Goal: Task Accomplishment & Management: Use online tool/utility

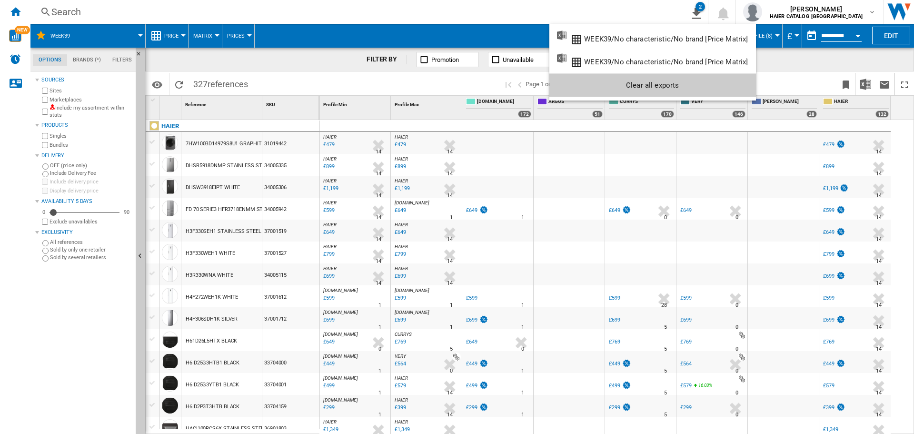
click at [14, 13] on md-backdrop at bounding box center [457, 217] width 914 height 434
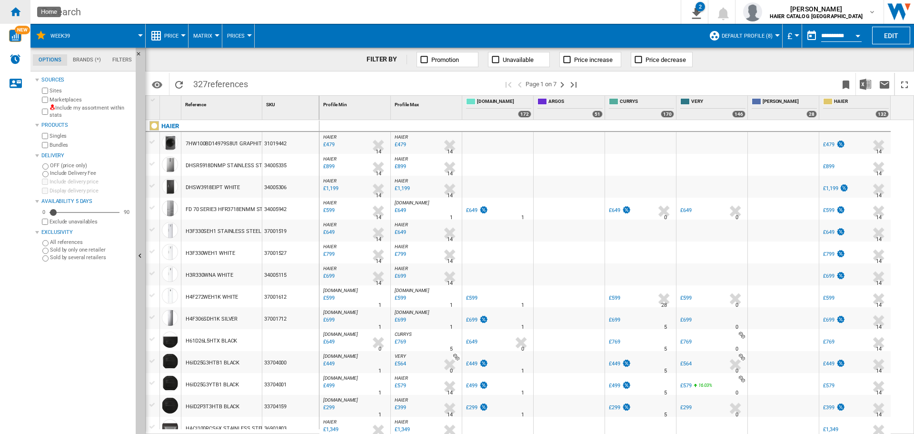
click at [14, 13] on ng-md-icon "Home" at bounding box center [15, 11] width 11 height 11
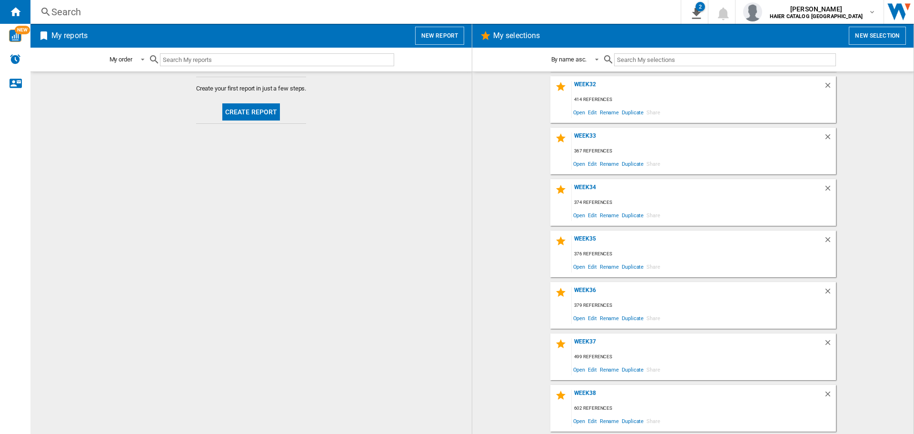
scroll to position [358, 0]
click at [870, 34] on button "New selection" at bounding box center [877, 36] width 57 height 18
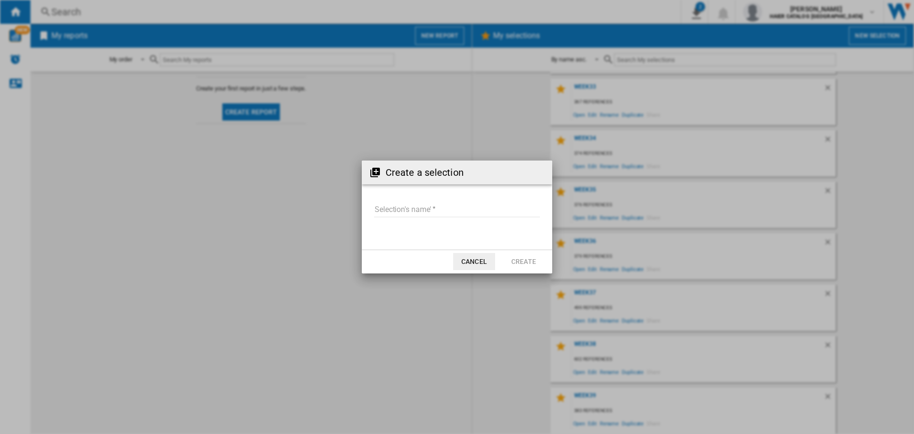
click at [378, 213] on input "Selection's name'" at bounding box center [457, 210] width 166 height 14
type input "*******"
click at [528, 256] on button "Create" at bounding box center [524, 261] width 42 height 17
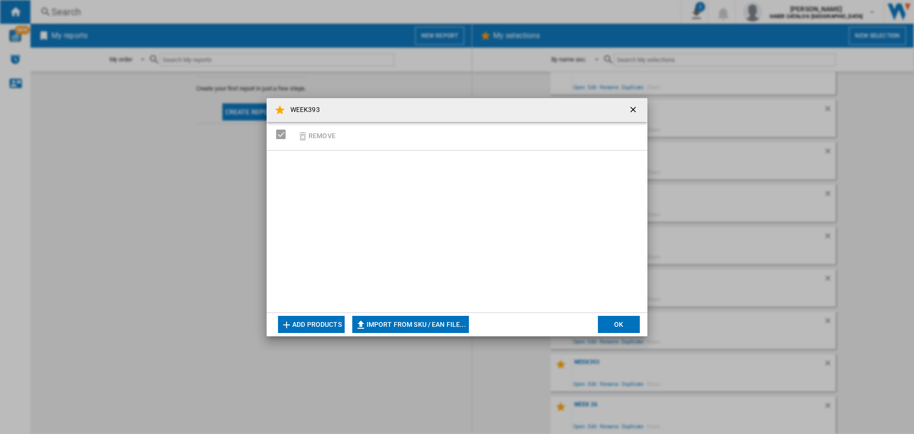
scroll to position [409, 0]
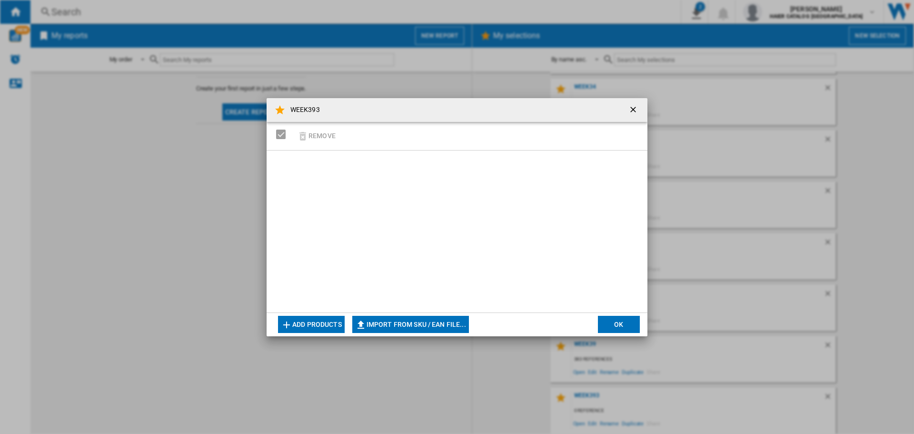
click at [403, 324] on button "Import from SKU / EAN file..." at bounding box center [410, 324] width 117 height 17
type input "**********"
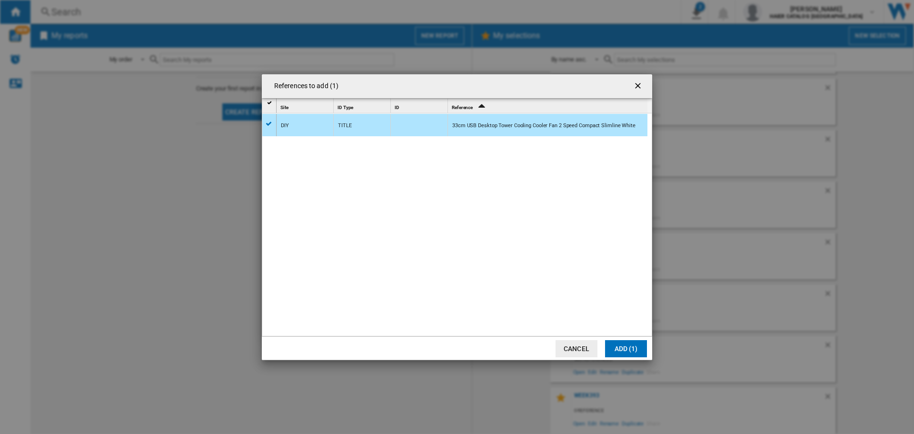
click at [641, 78] on button "References to ..." at bounding box center [638, 86] width 19 height 19
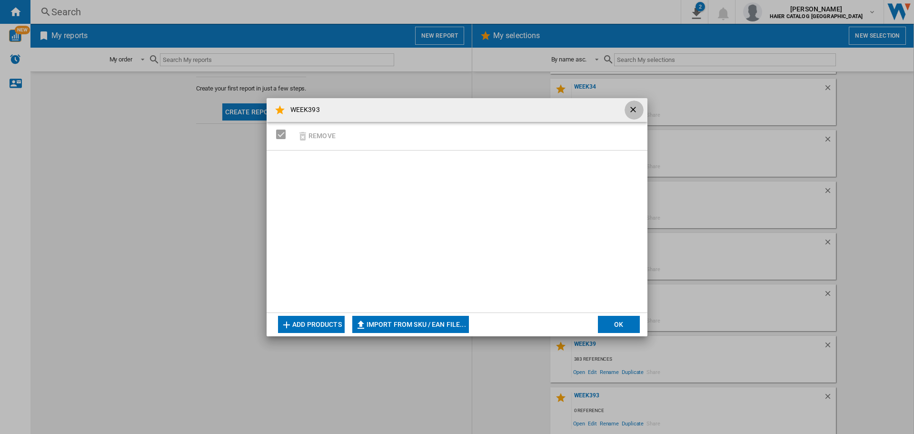
click at [628, 108] on ng-md-icon "getI18NText('BUTTONS.CLOSE_DIALOG')" at bounding box center [633, 110] width 11 height 11
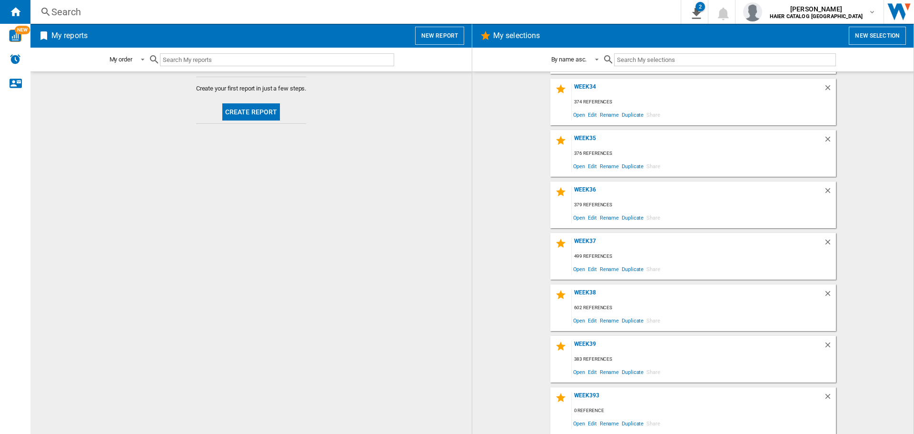
click at [861, 29] on button "New selection" at bounding box center [877, 36] width 57 height 18
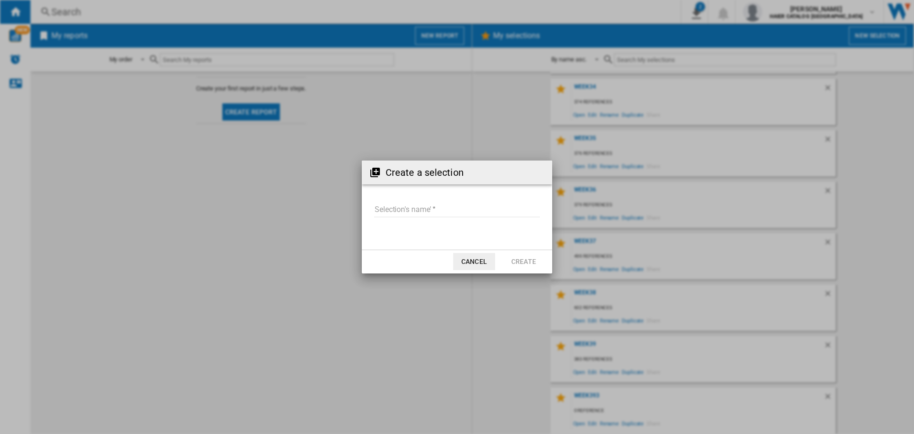
click at [425, 205] on input "Selection's name'" at bounding box center [457, 210] width 166 height 14
type input "*******"
click at [471, 258] on button "Cancel" at bounding box center [474, 261] width 42 height 17
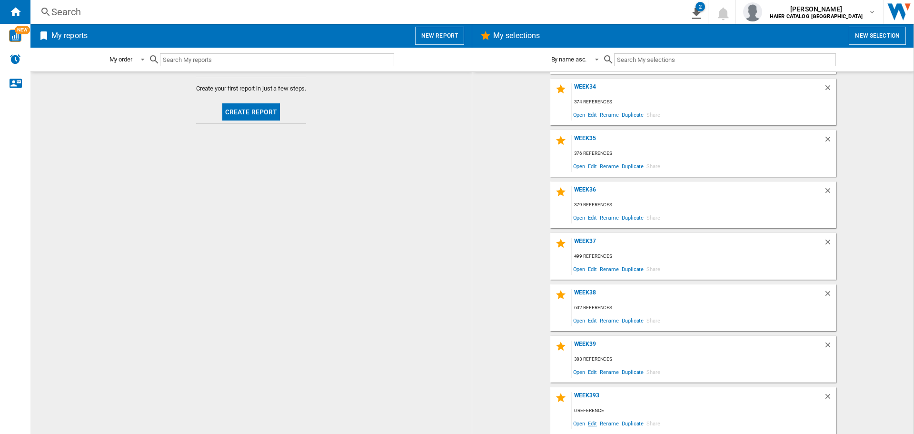
click at [595, 425] on span "Edit" at bounding box center [592, 422] width 12 height 13
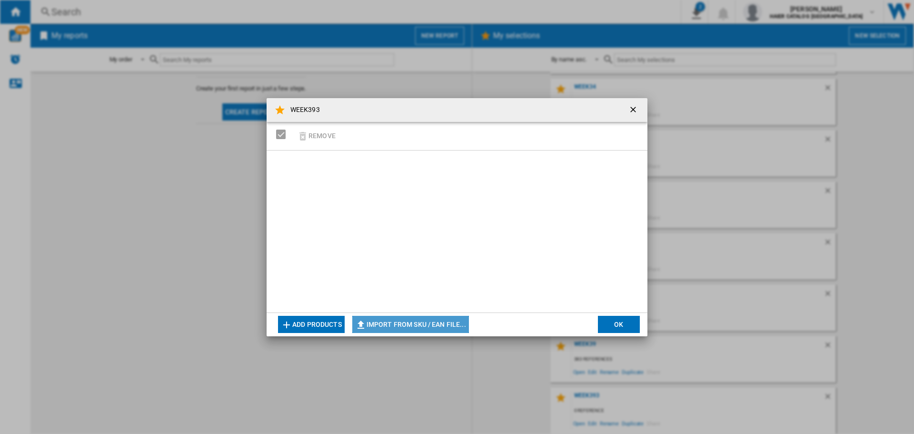
click at [424, 325] on button "Import from SKU / EAN file..." at bounding box center [410, 324] width 117 height 17
type input "**********"
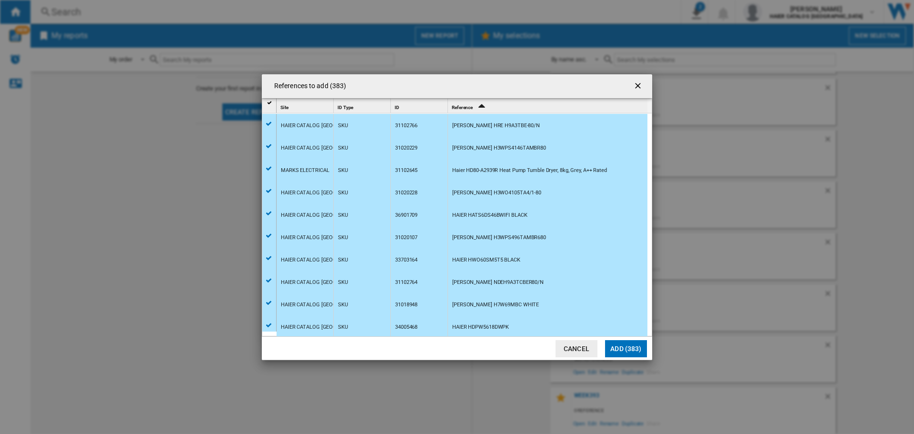
click at [623, 351] on button "Add (383)" at bounding box center [626, 348] width 42 height 17
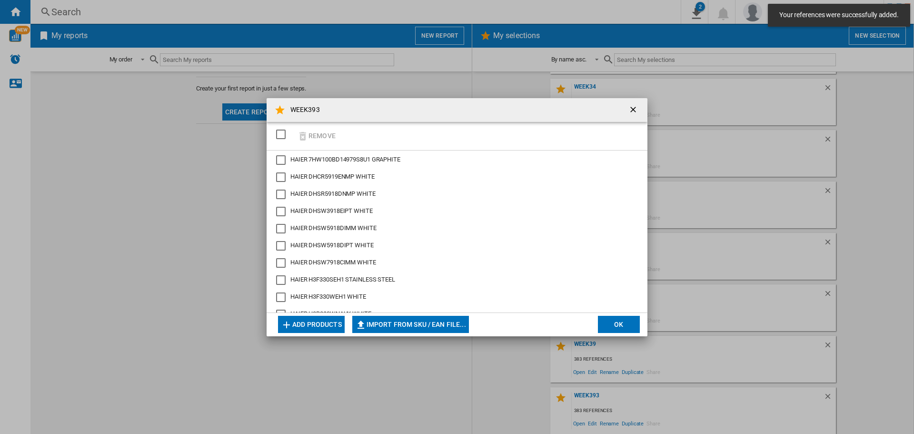
click at [624, 326] on button "OK" at bounding box center [619, 324] width 42 height 17
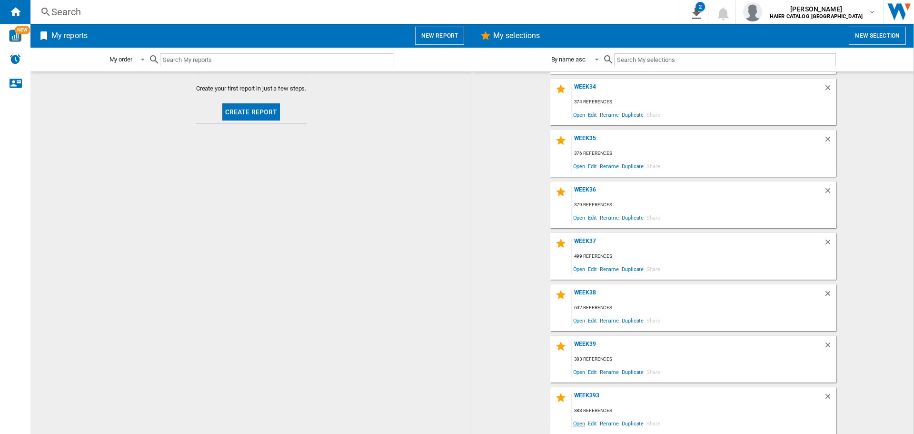
click at [572, 426] on span "Open" at bounding box center [579, 422] width 15 height 13
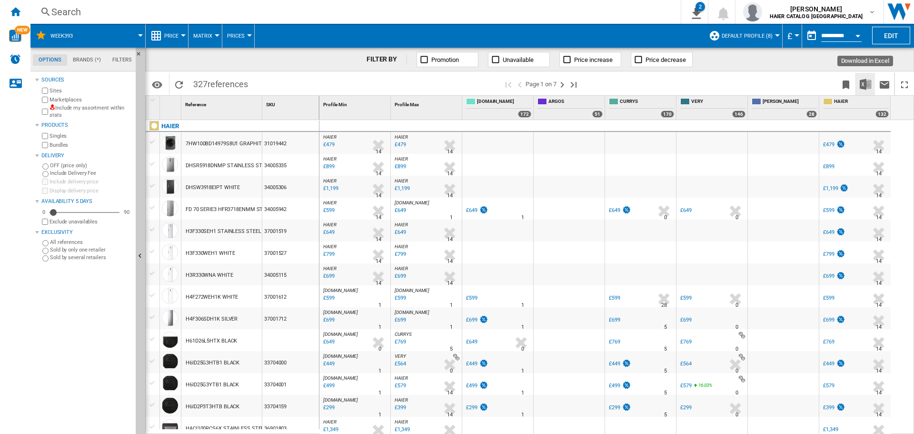
click at [861, 88] on img "Download in Excel" at bounding box center [865, 84] width 11 height 11
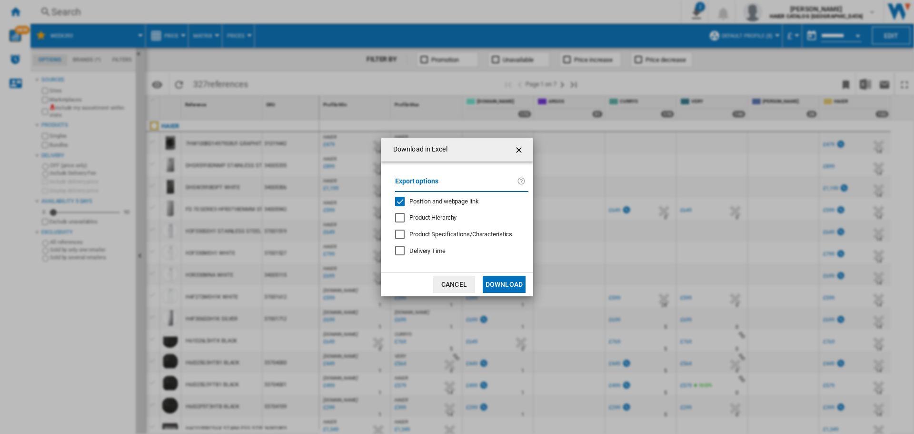
click at [511, 295] on md-dialog-actions "Cancel Download" at bounding box center [457, 284] width 152 height 24
click at [511, 290] on button "Download" at bounding box center [504, 284] width 43 height 17
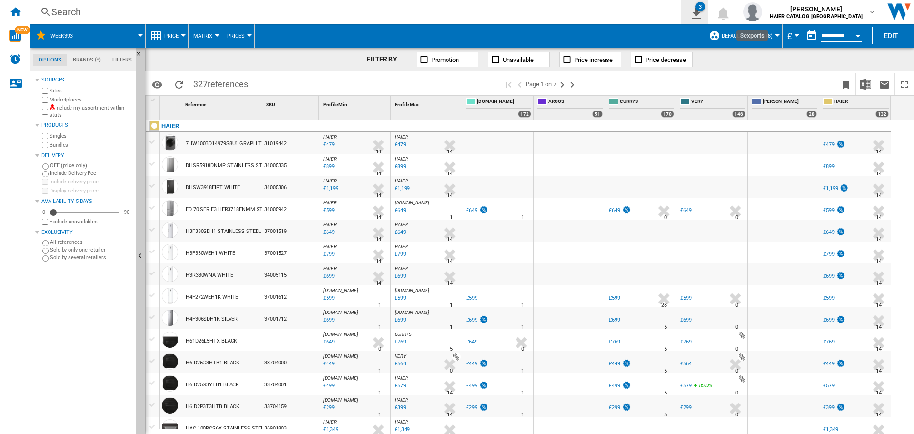
click at [705, 11] on div "3" at bounding box center [700, 7] width 10 height 10
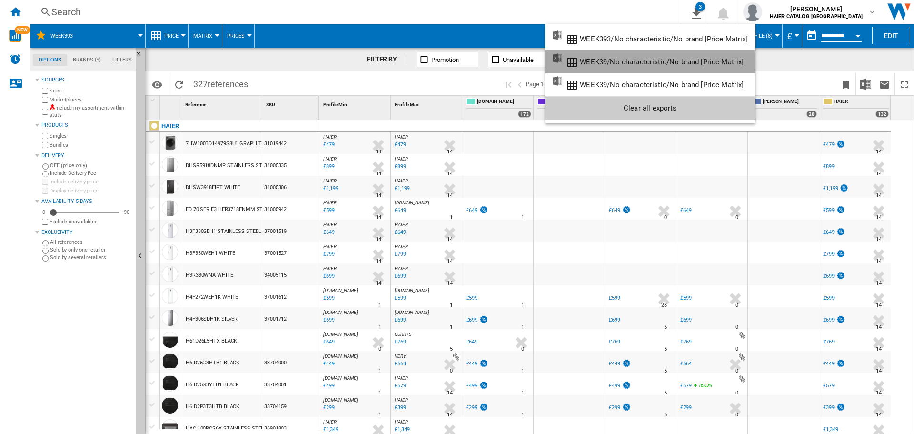
click at [650, 62] on div "WEEK39/No characteristic/No brand [Price Matrix]" at bounding box center [662, 62] width 164 height 9
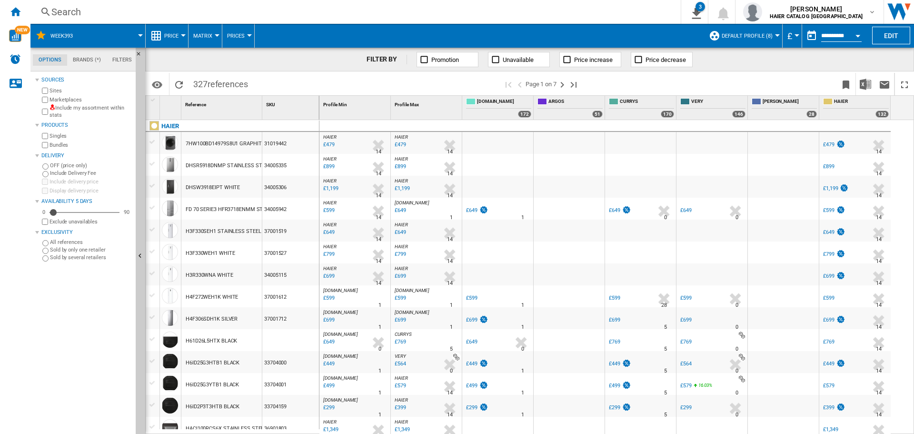
click at [650, 62] on span "Price decrease" at bounding box center [665, 59] width 40 height 7
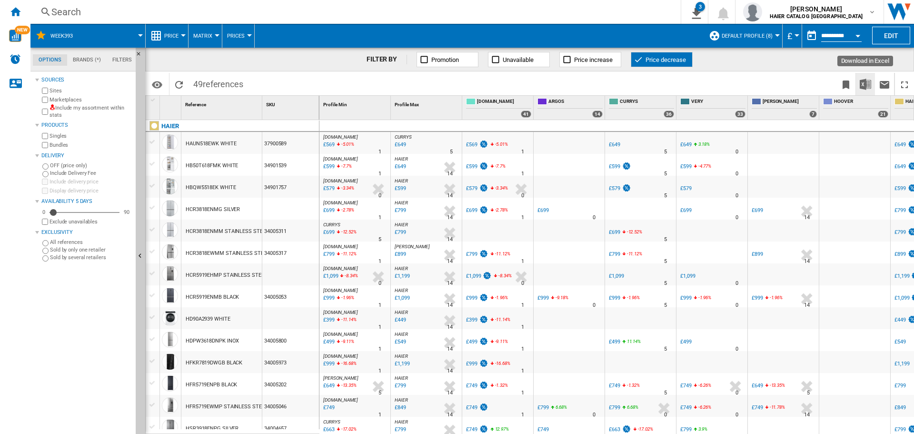
click at [864, 82] on img "Download in Excel" at bounding box center [865, 84] width 11 height 11
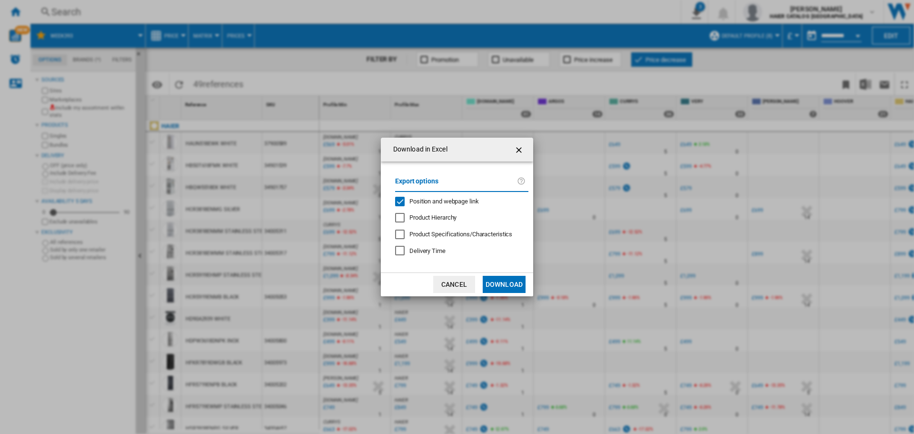
click at [512, 279] on button "Download" at bounding box center [504, 284] width 43 height 17
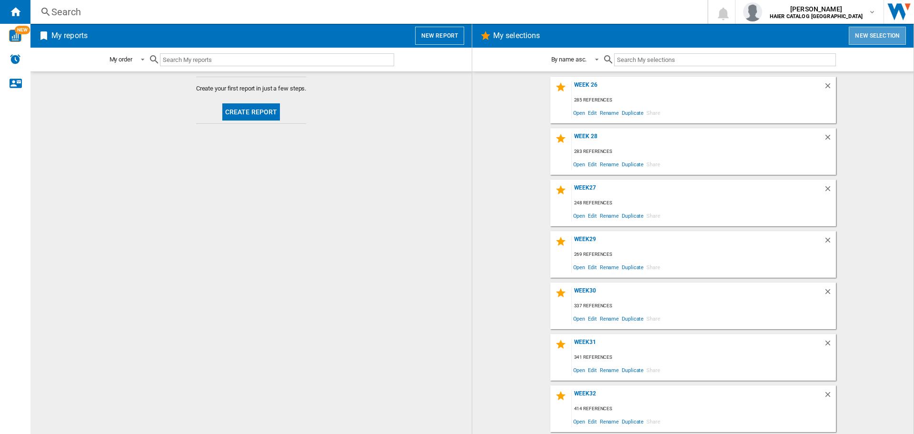
click at [879, 38] on button "New selection" at bounding box center [877, 36] width 57 height 18
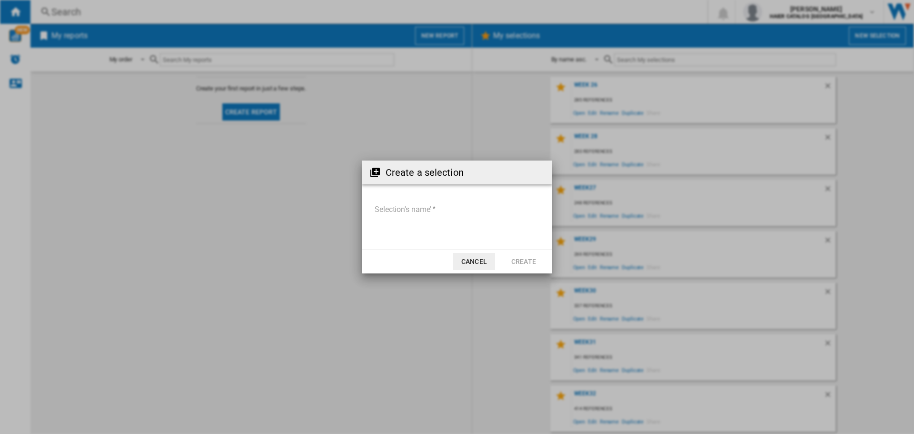
click at [451, 208] on input "Selection's name'" at bounding box center [457, 210] width 166 height 14
type input "*"
type input "**********"
click at [530, 261] on button "Create" at bounding box center [524, 261] width 42 height 17
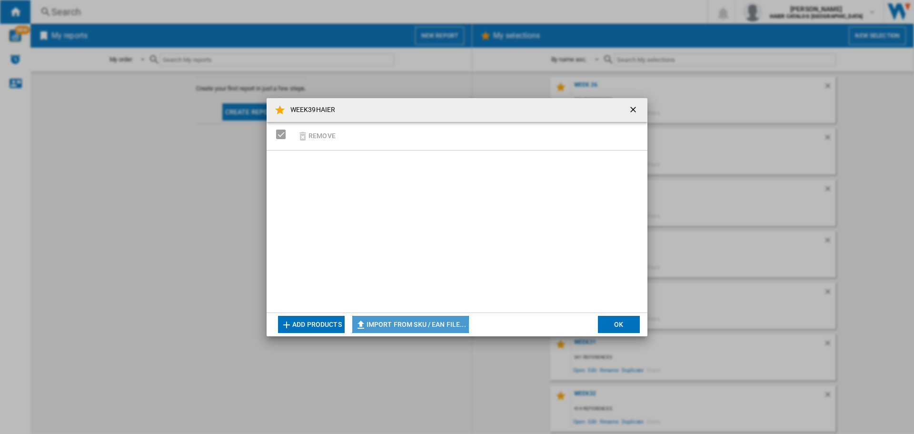
click at [367, 327] on ng-md-icon "button" at bounding box center [360, 324] width 11 height 11
type input "**********"
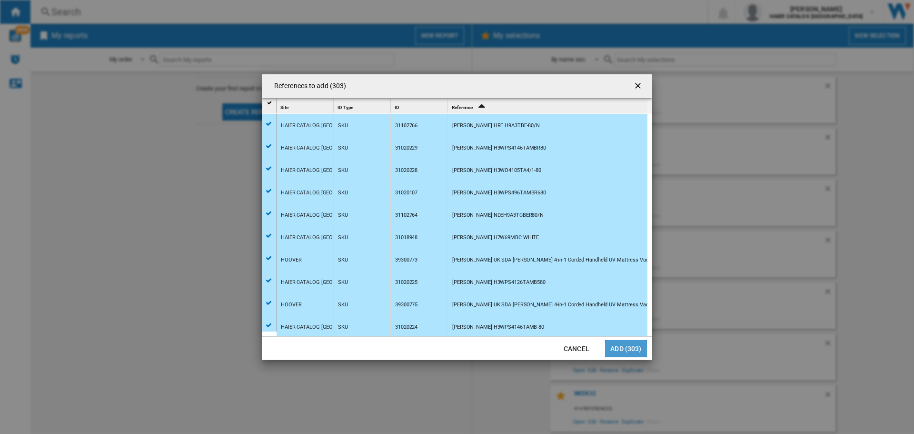
click at [627, 350] on button "Add (303)" at bounding box center [626, 348] width 42 height 17
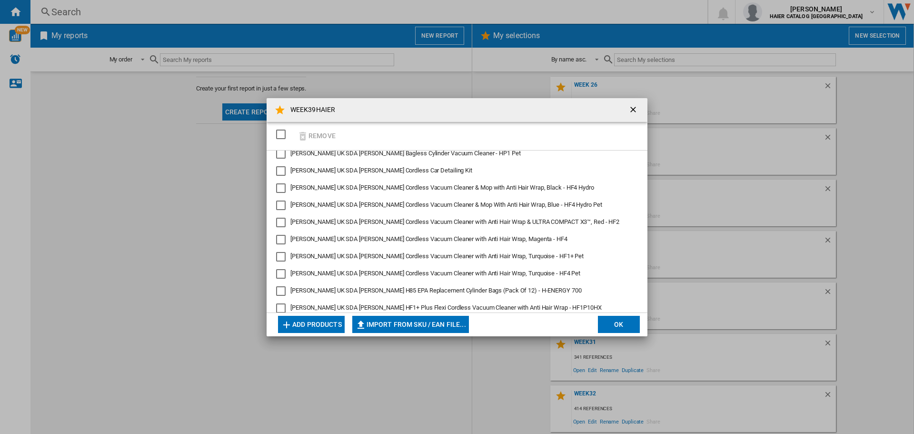
scroll to position [4802, 0]
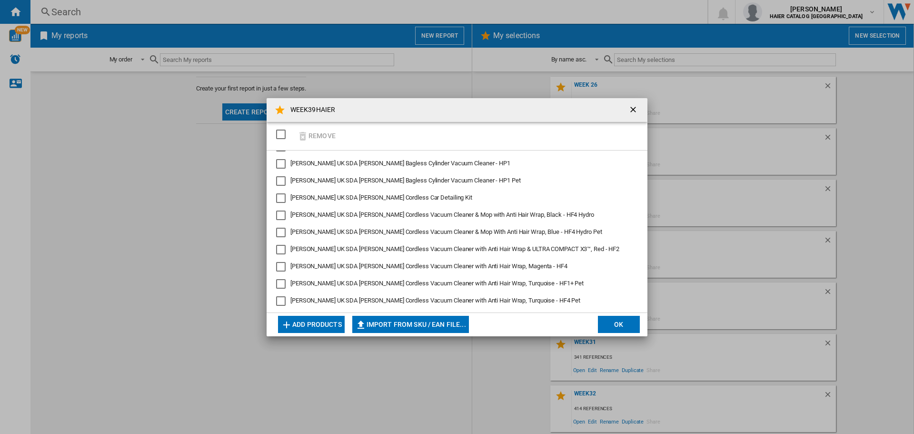
click at [281, 133] on div "SELECTIONS.EDITION_POPUP.SELECT_DESELECT" at bounding box center [281, 134] width 10 height 10
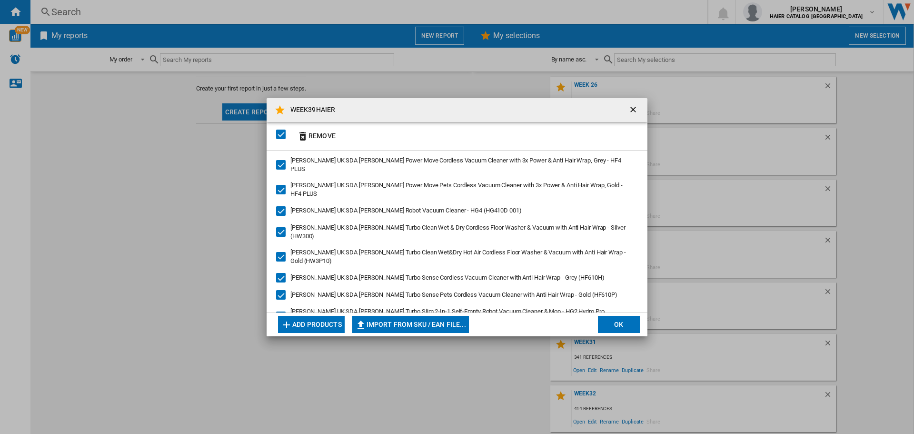
scroll to position [5040, 0]
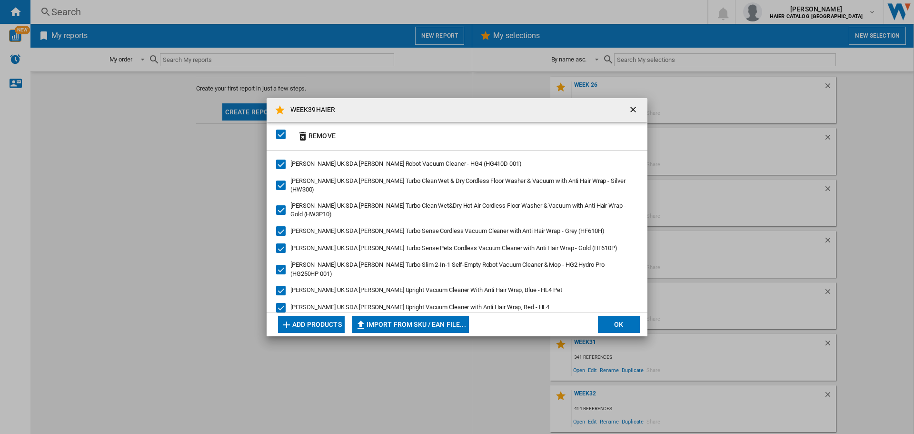
click at [615, 322] on button "OK" at bounding box center [619, 324] width 42 height 17
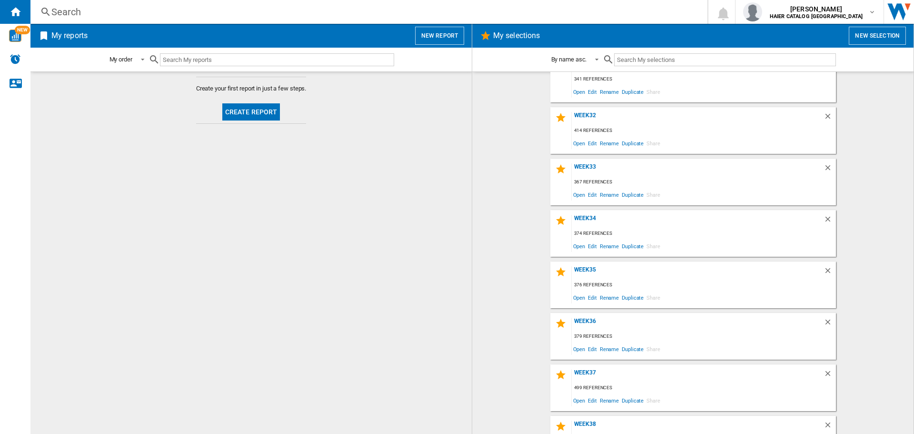
scroll to position [461, 0]
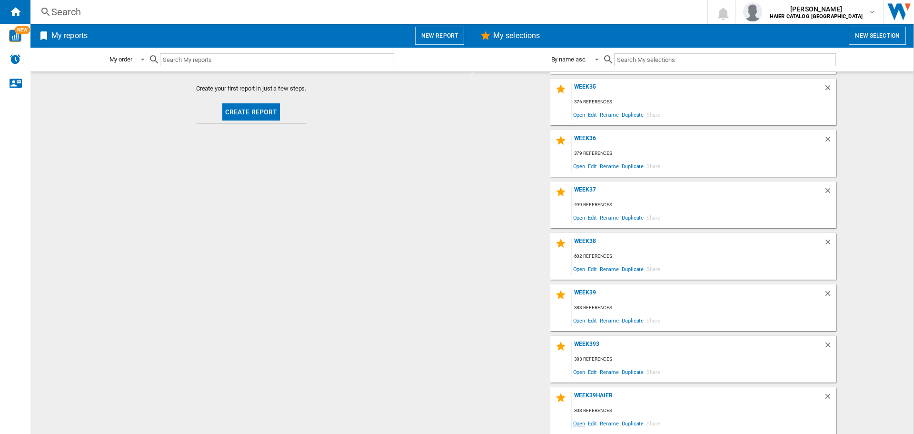
click at [578, 426] on span "Open" at bounding box center [579, 422] width 15 height 13
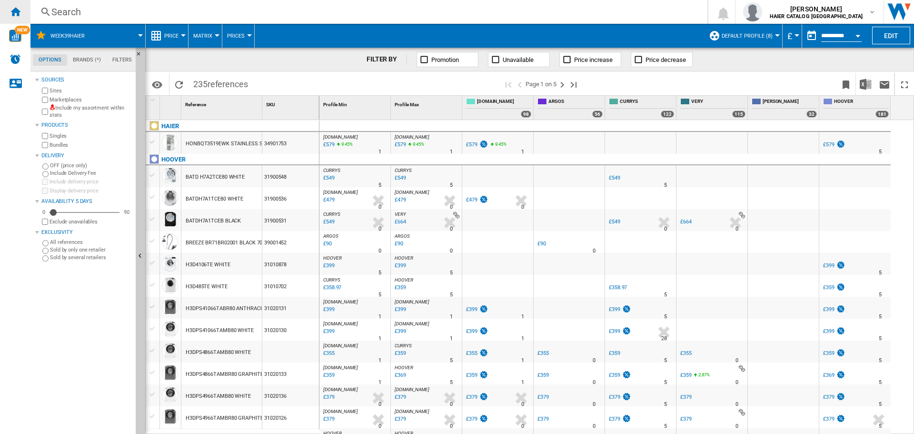
click at [12, 16] on ng-md-icon "Home" at bounding box center [15, 11] width 11 height 11
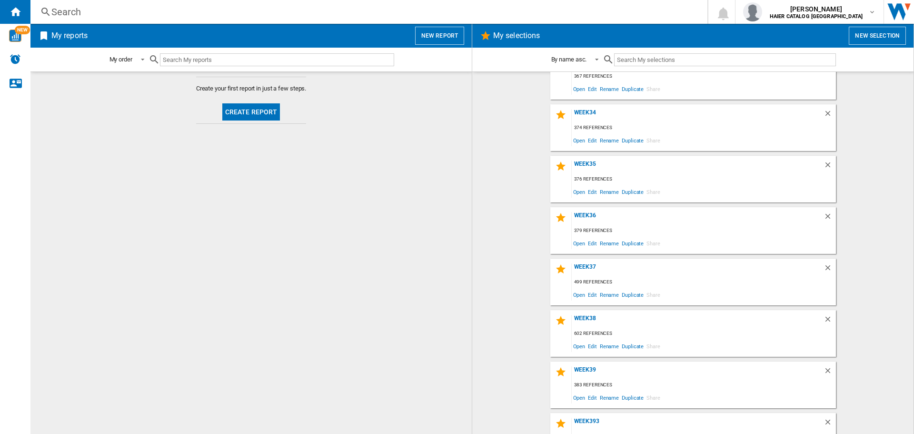
scroll to position [461, 0]
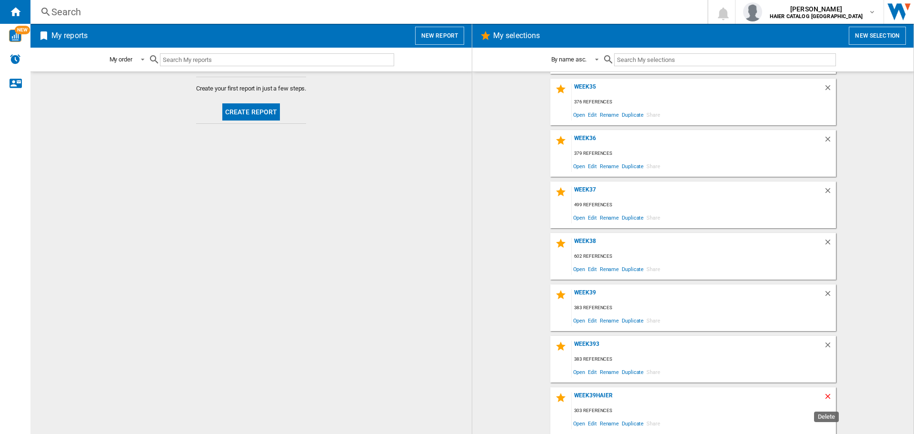
click at [825, 397] on ng-md-icon "Delete" at bounding box center [828, 397] width 11 height 11
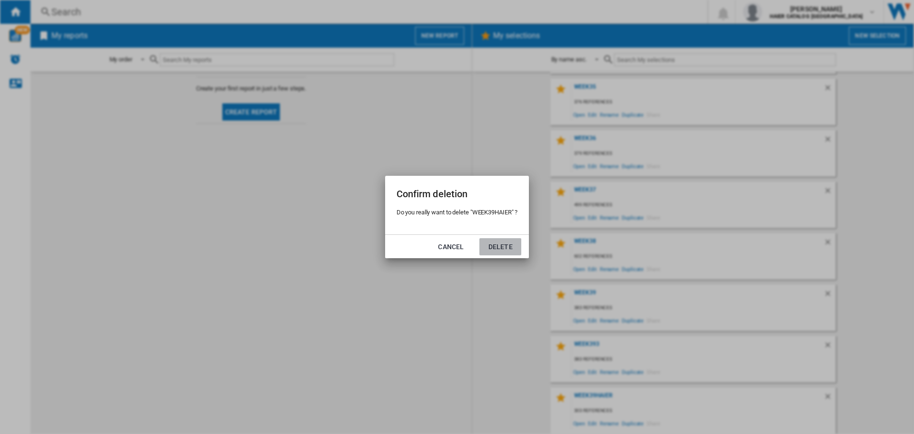
click at [496, 250] on button "Delete" at bounding box center [500, 246] width 42 height 17
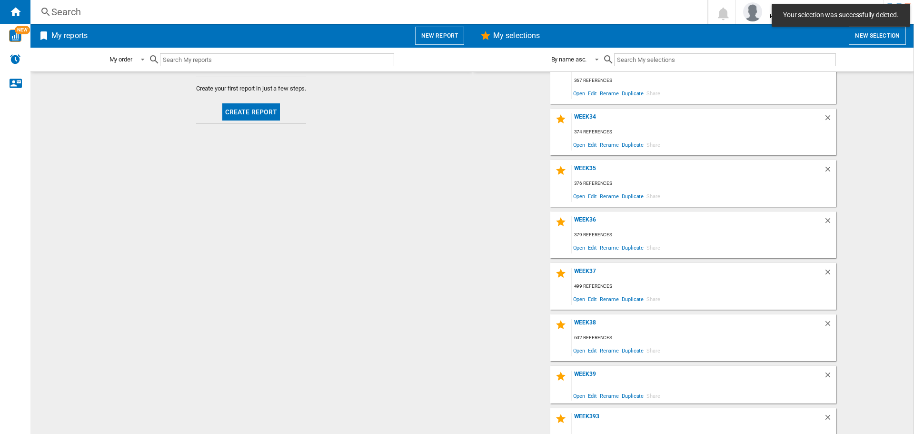
scroll to position [409, 0]
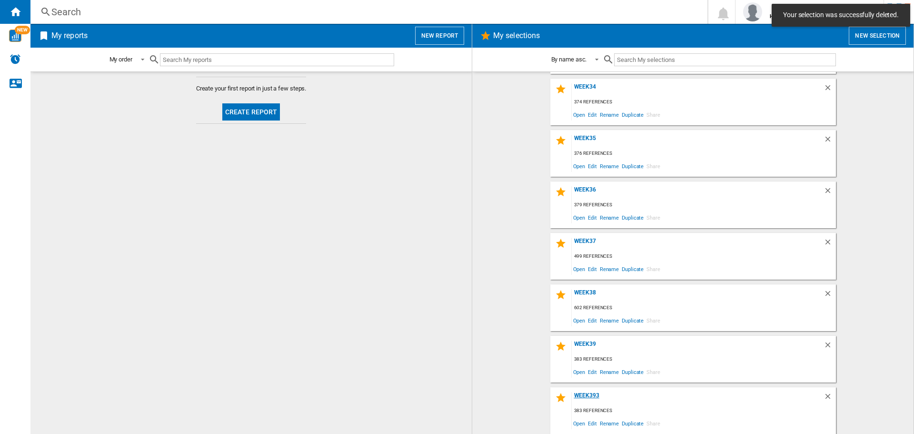
click at [820, 396] on div "WEEK393" at bounding box center [698, 398] width 252 height 13
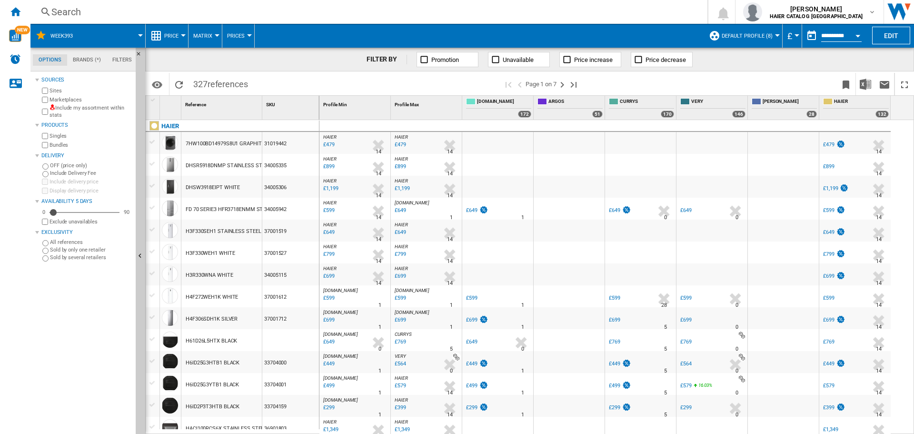
click at [13, 18] on div "Home" at bounding box center [15, 12] width 30 height 24
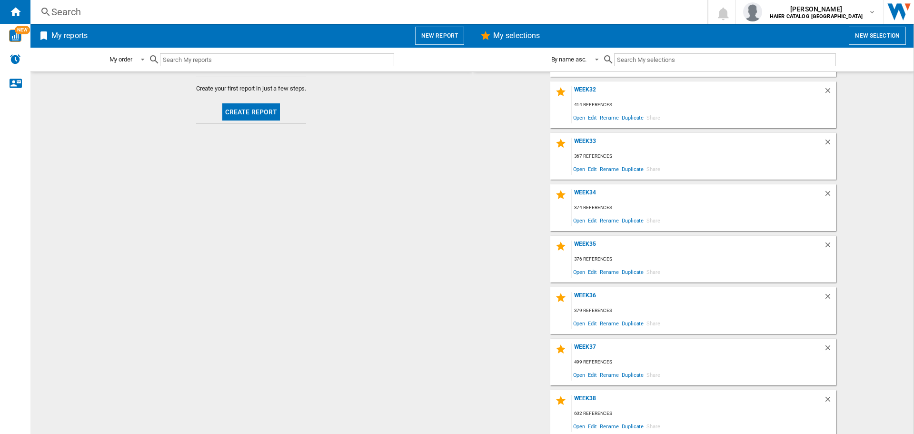
scroll to position [409, 0]
click at [823, 397] on ng-md-icon "Delete" at bounding box center [828, 397] width 11 height 11
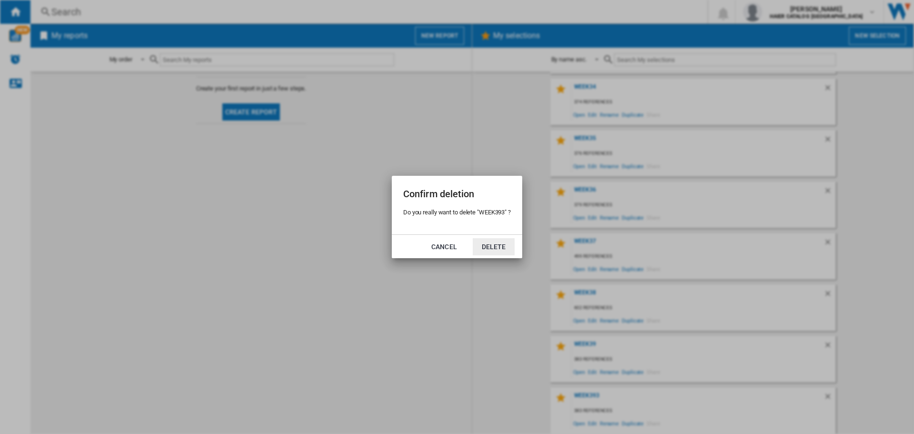
click at [505, 247] on button "Delete" at bounding box center [494, 246] width 42 height 17
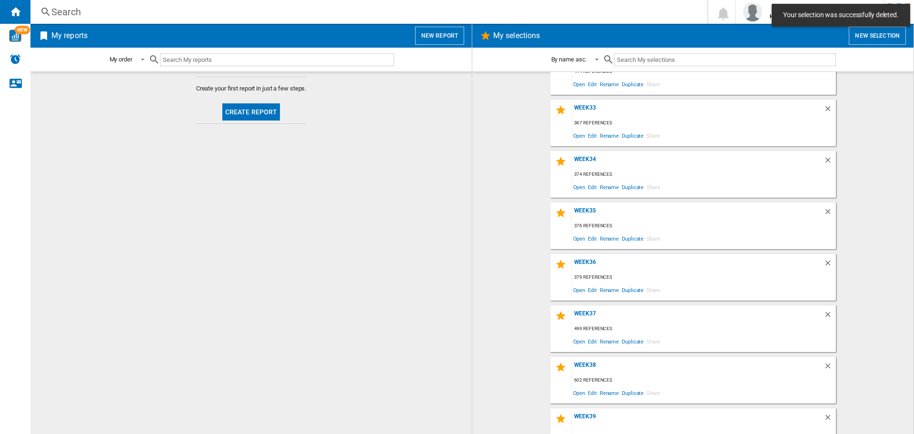
scroll to position [358, 0]
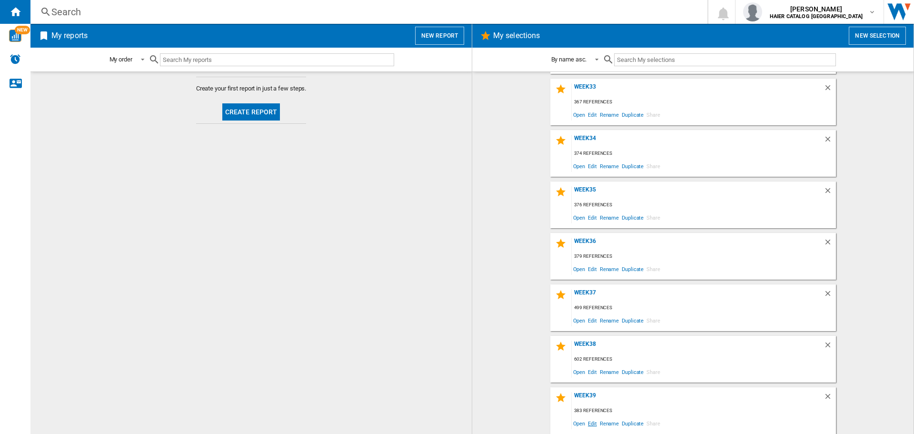
click at [586, 426] on span "Edit" at bounding box center [592, 422] width 12 height 13
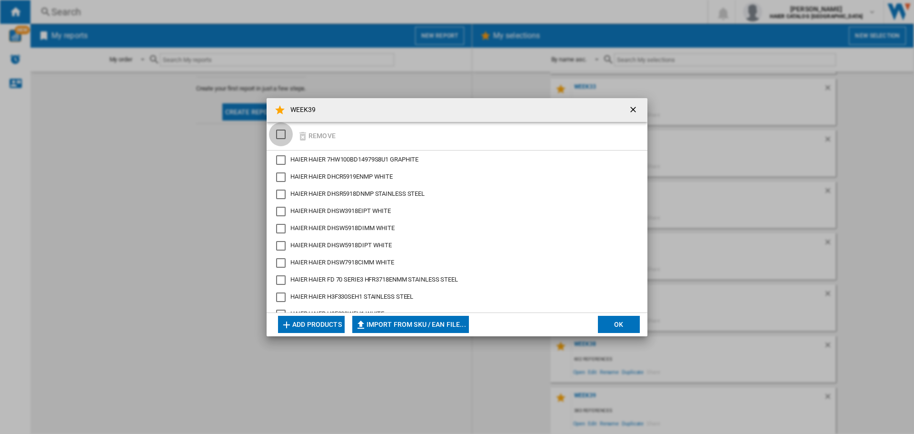
drag, startPoint x: 277, startPoint y: 130, endPoint x: 322, endPoint y: 134, distance: 45.9
click at [277, 130] on div "SELECTIONS.EDITION_POPUP.SELECT_DESELECT" at bounding box center [281, 134] width 10 height 10
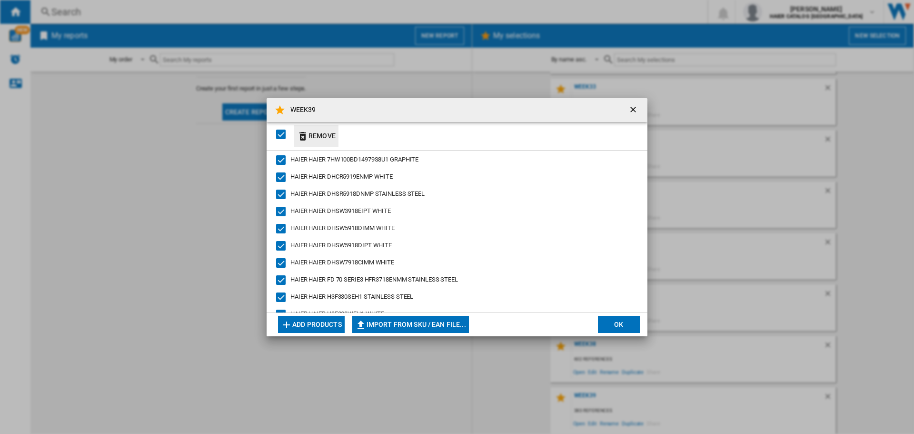
click at [322, 136] on button "Remove" at bounding box center [316, 136] width 44 height 22
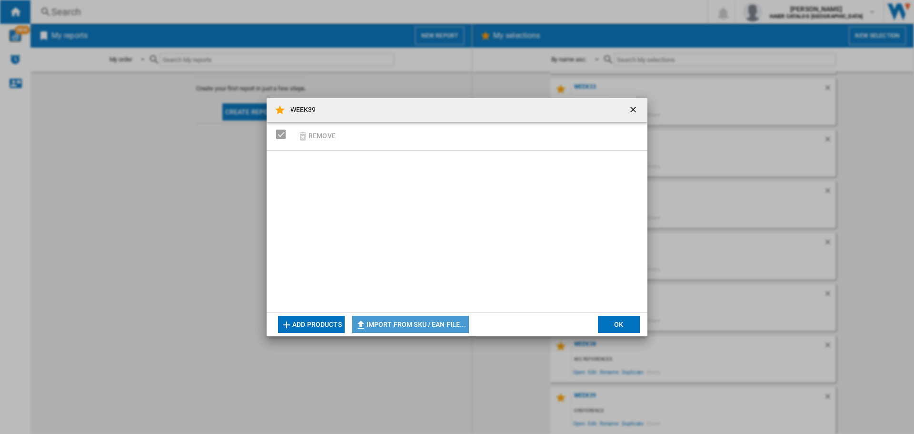
click at [444, 320] on button "Import from SKU / EAN file..." at bounding box center [410, 324] width 117 height 17
type input "**********"
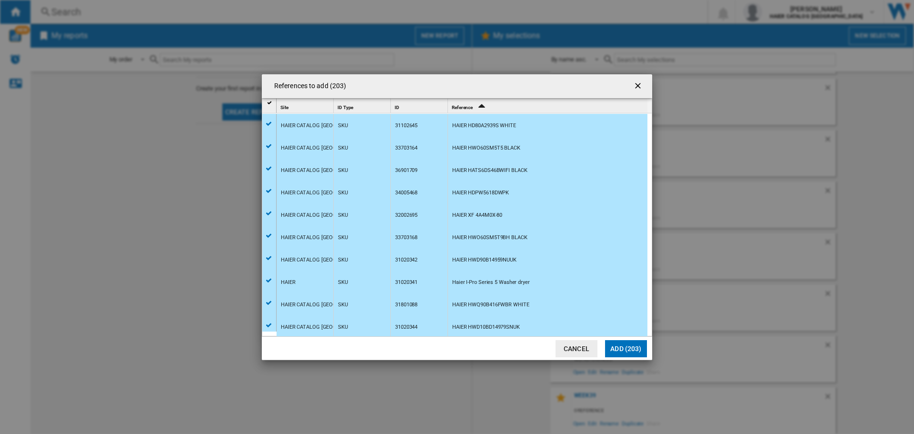
click at [618, 353] on button "Add (203)" at bounding box center [626, 348] width 42 height 17
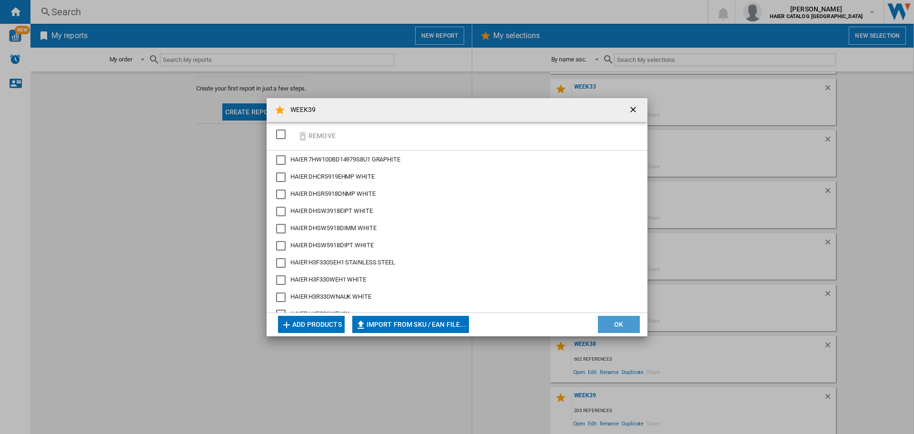
click at [617, 323] on button "OK" at bounding box center [619, 324] width 42 height 17
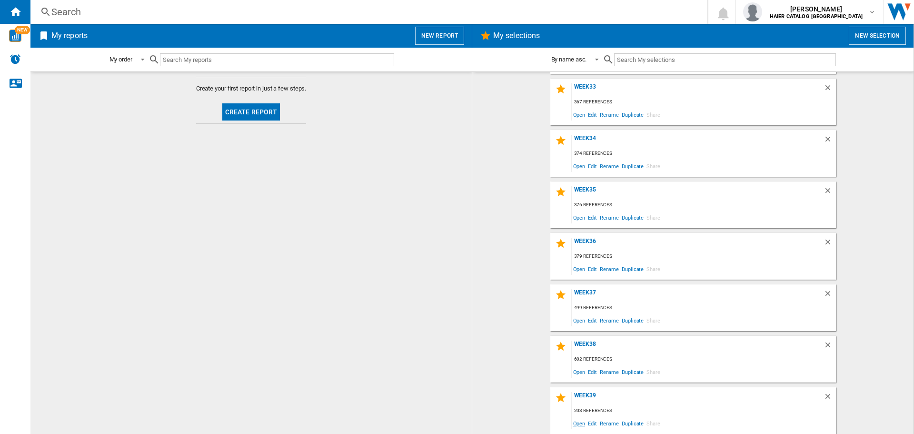
click at [577, 427] on span "Open" at bounding box center [579, 422] width 15 height 13
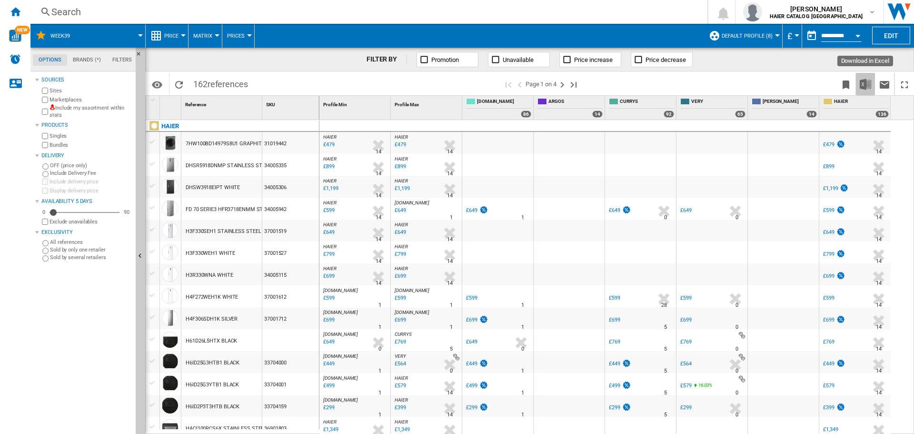
click at [869, 86] on img "Download in Excel" at bounding box center [865, 84] width 11 height 11
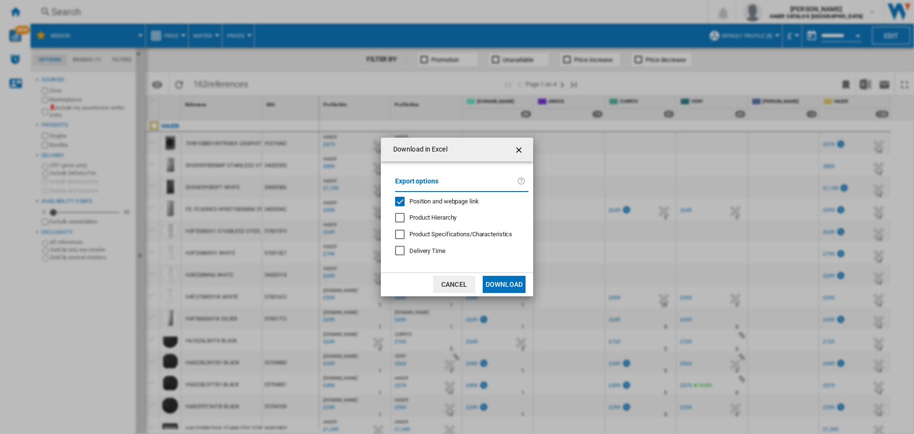
click at [508, 279] on button "Download" at bounding box center [504, 284] width 43 height 17
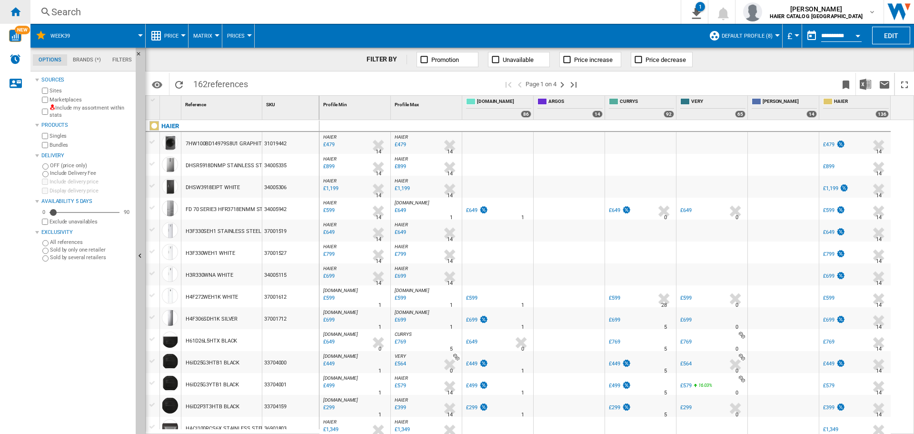
click at [20, 11] on ng-md-icon "Home" at bounding box center [15, 11] width 11 height 11
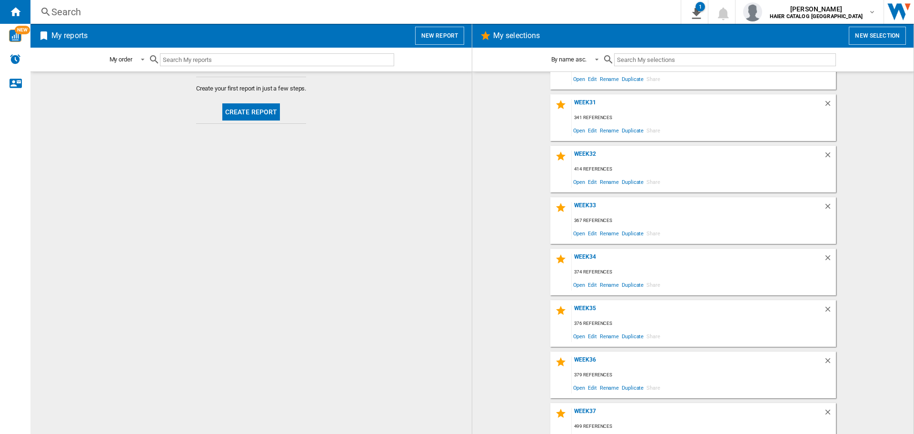
scroll to position [358, 0]
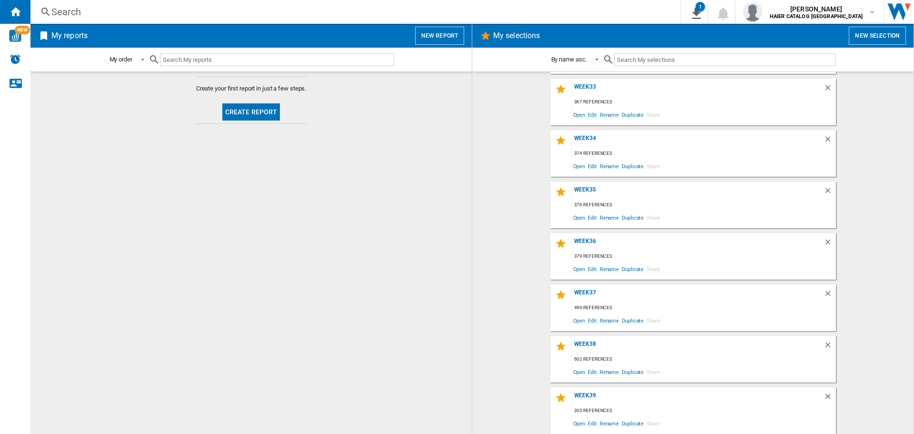
click at [906, 33] on div "My selections New selection" at bounding box center [692, 36] width 441 height 24
click at [893, 35] on button "New selection" at bounding box center [877, 36] width 57 height 18
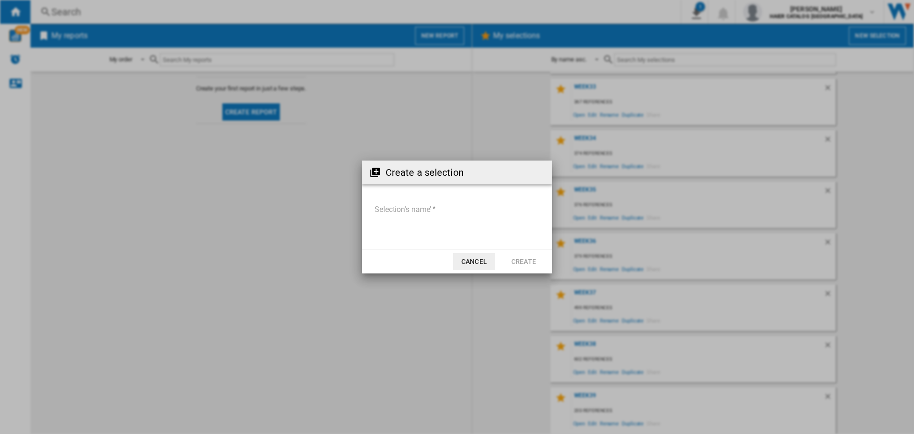
click at [508, 216] on input "Selection's name'" at bounding box center [457, 210] width 166 height 14
type input "*********"
click at [527, 260] on button "Create" at bounding box center [524, 261] width 42 height 17
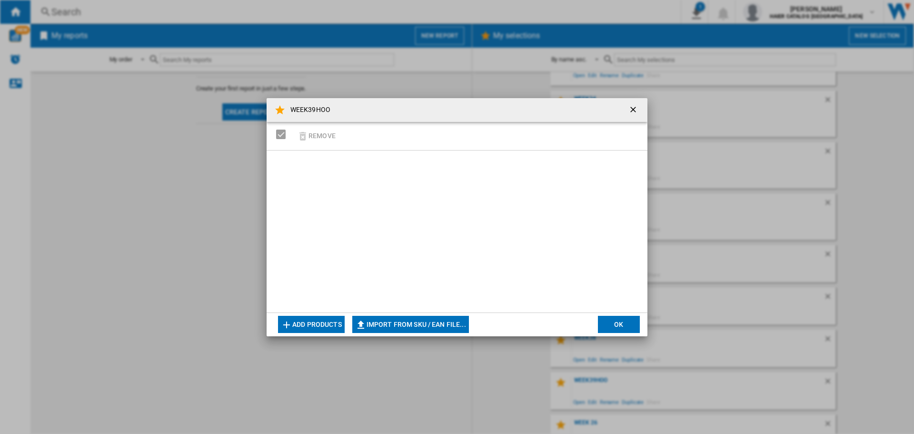
scroll to position [409, 0]
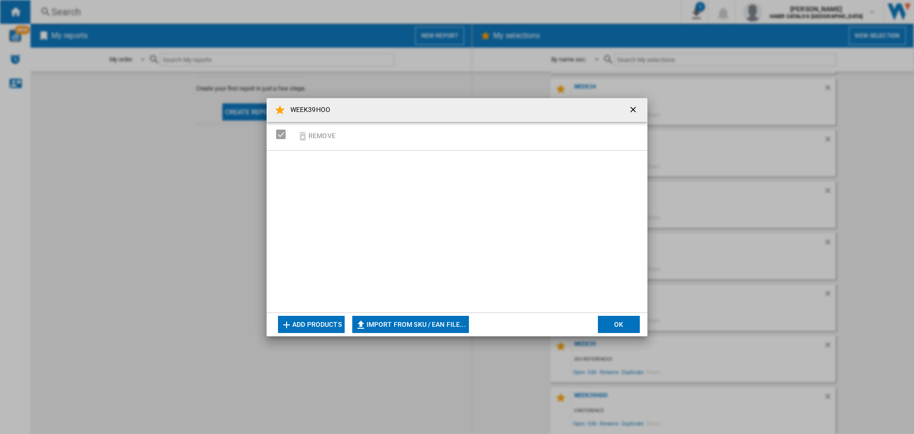
click at [378, 325] on button "Import from SKU / EAN file..." at bounding box center [410, 324] width 117 height 17
type input "**********"
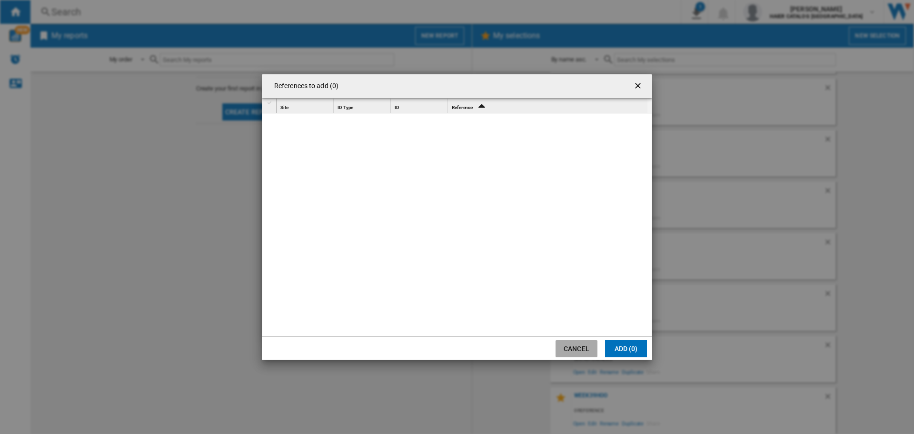
click at [578, 348] on button "Cancel" at bounding box center [576, 348] width 42 height 17
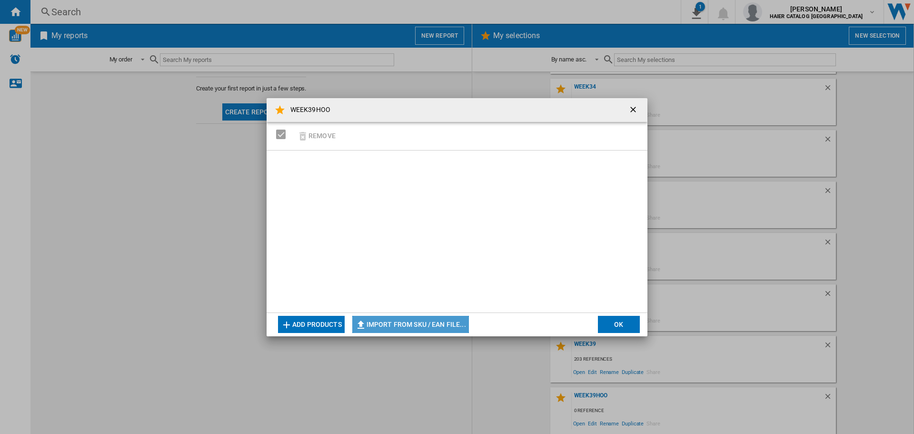
click at [447, 321] on button "Import from SKU / EAN file..." at bounding box center [410, 324] width 117 height 17
type input "**********"
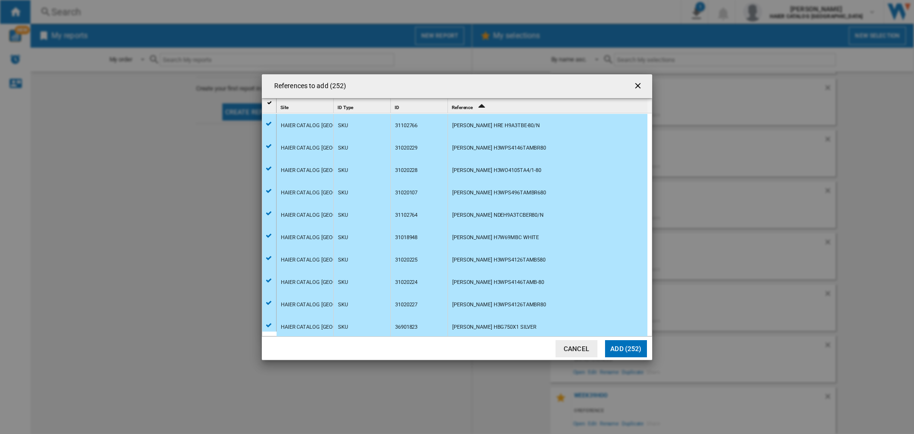
click at [634, 345] on button "Add (252)" at bounding box center [626, 348] width 42 height 17
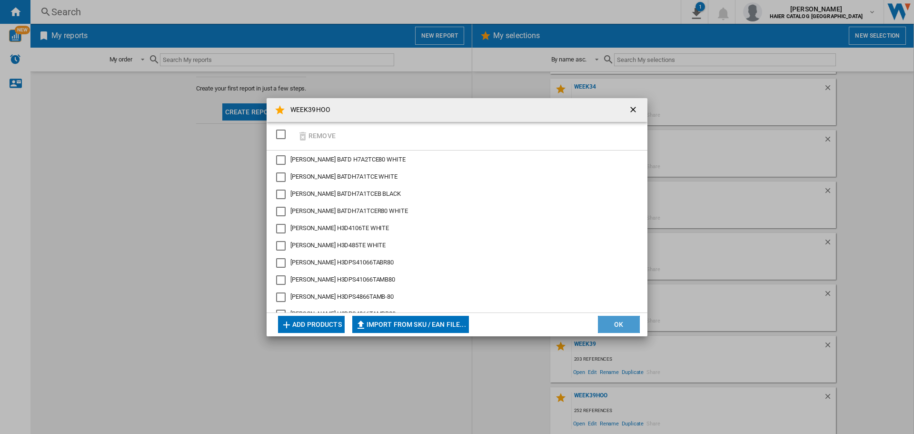
click at [618, 319] on button "OK" at bounding box center [619, 324] width 42 height 17
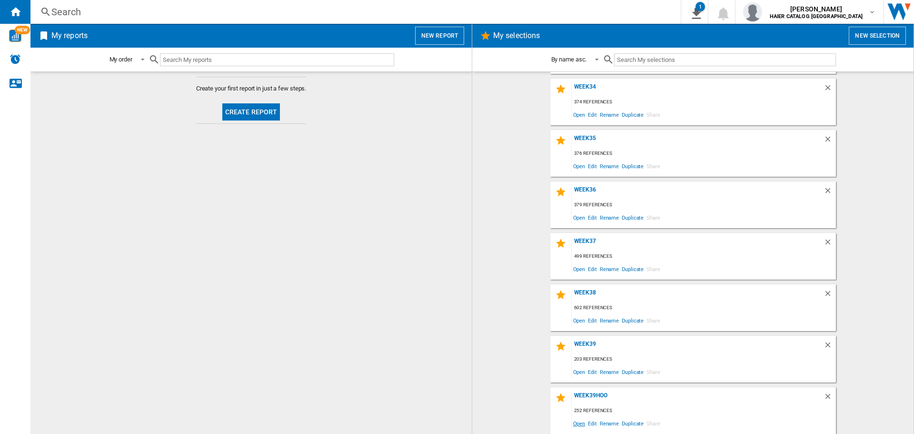
click at [576, 425] on span "Open" at bounding box center [579, 422] width 15 height 13
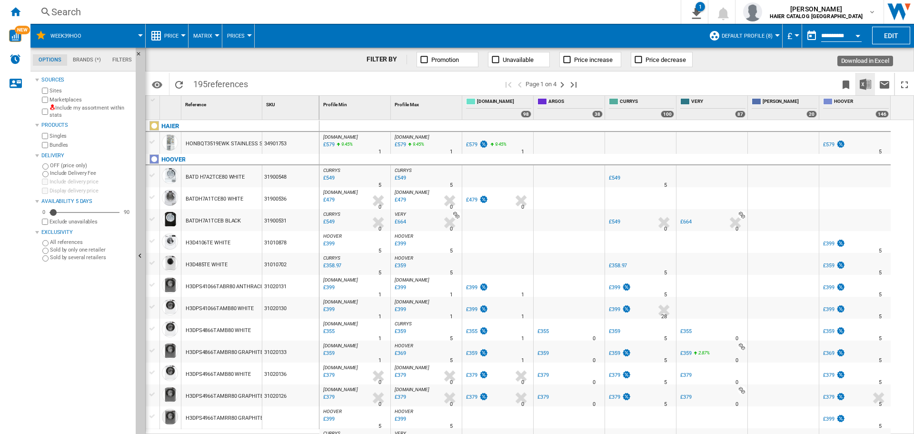
click at [862, 90] on button "Download in Excel" at bounding box center [865, 84] width 19 height 22
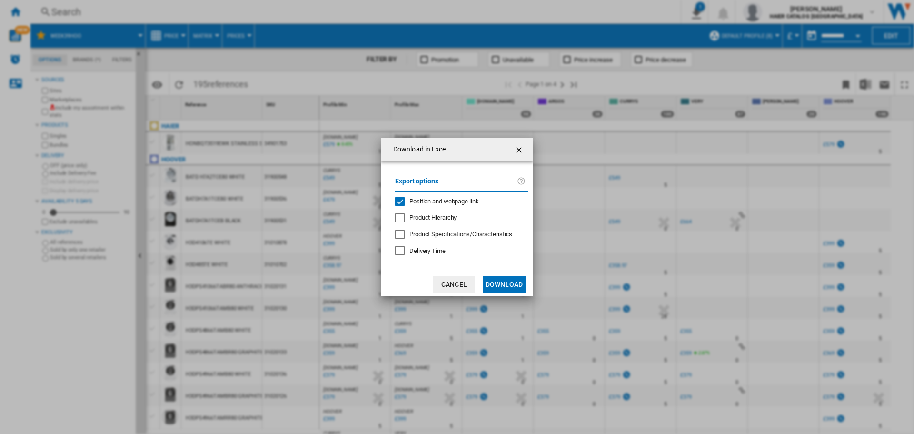
click at [505, 284] on button "Download" at bounding box center [504, 284] width 43 height 17
